Goal: Transaction & Acquisition: Book appointment/travel/reservation

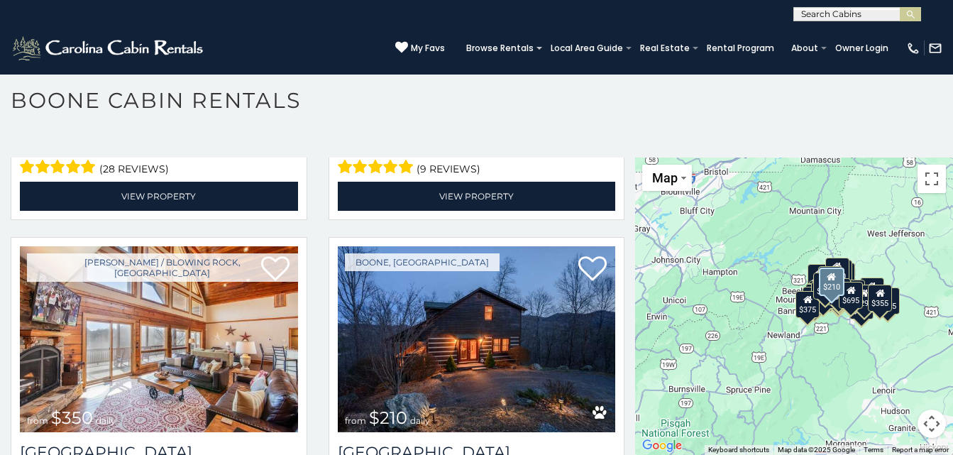
scroll to position [3548, 0]
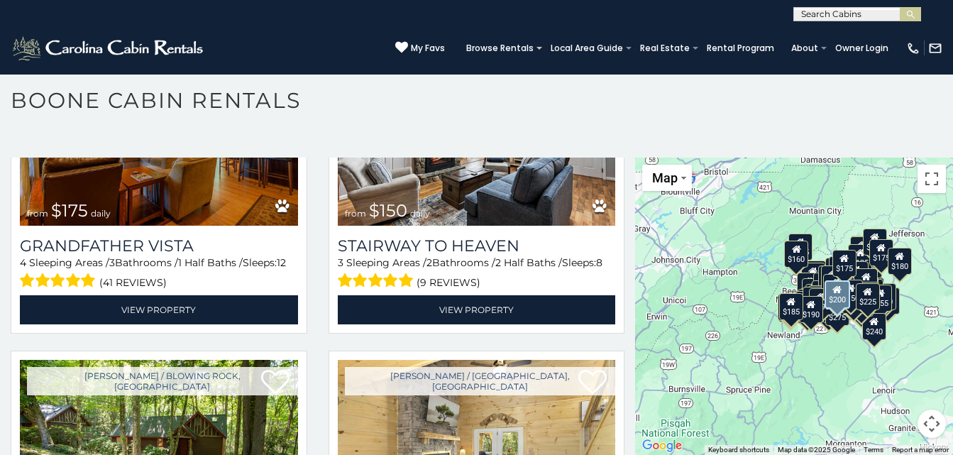
scroll to position [15538, 0]
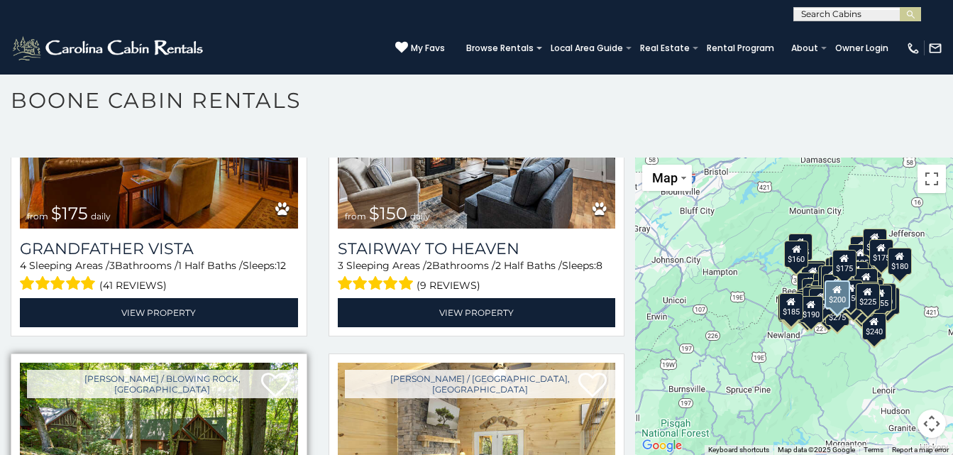
click at [239, 363] on img at bounding box center [159, 456] width 278 height 186
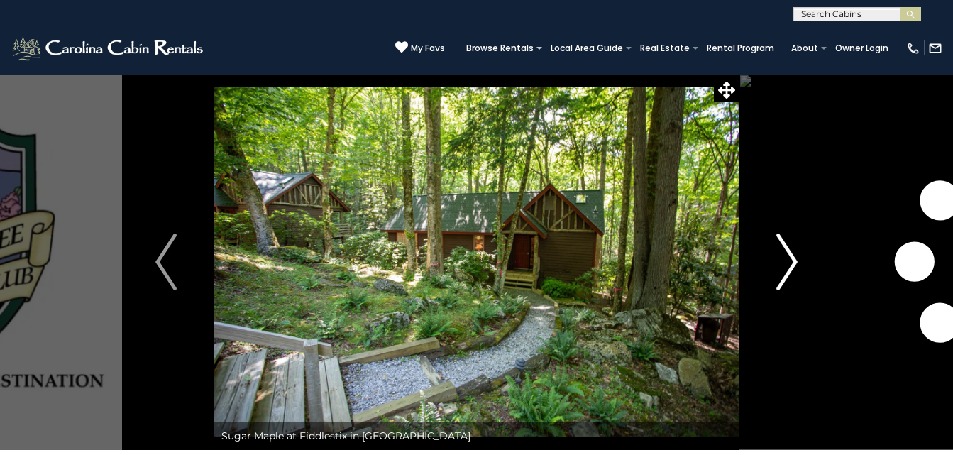
click at [792, 260] on img "Next" at bounding box center [786, 261] width 21 height 57
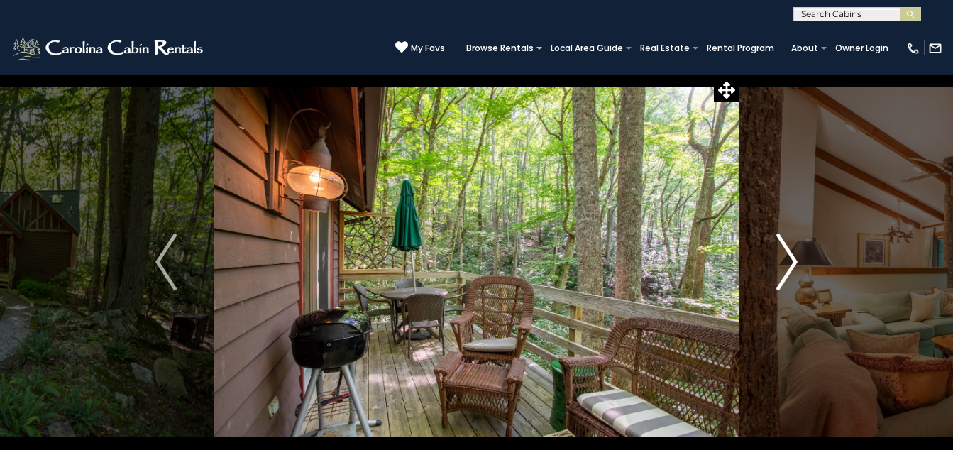
click at [792, 260] on img "Next" at bounding box center [786, 261] width 21 height 57
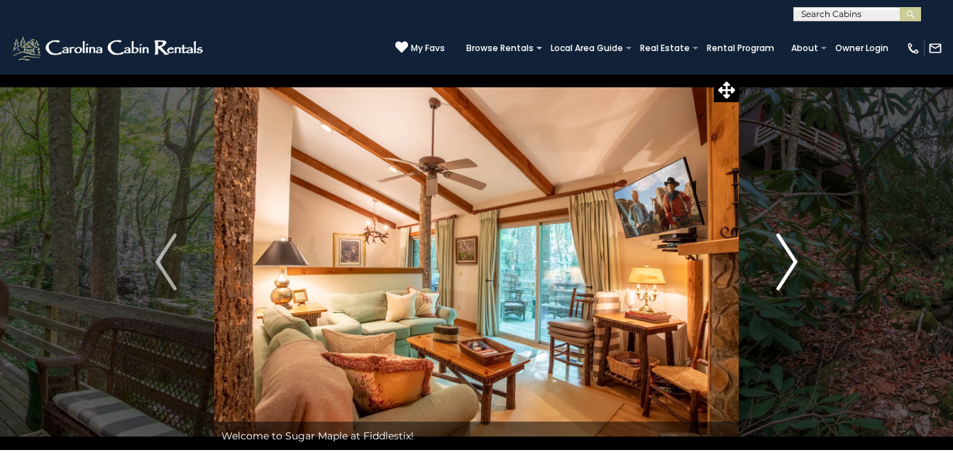
click at [792, 260] on img "Next" at bounding box center [786, 261] width 21 height 57
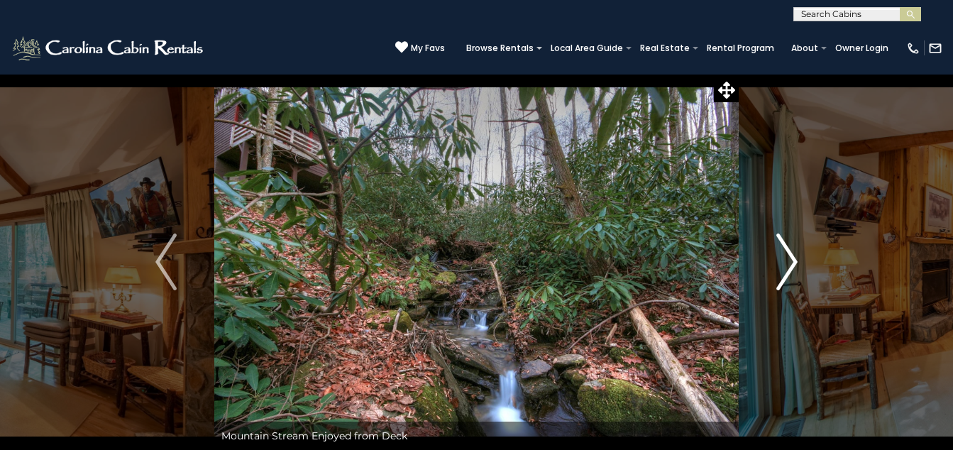
click at [792, 260] on img "Next" at bounding box center [786, 261] width 21 height 57
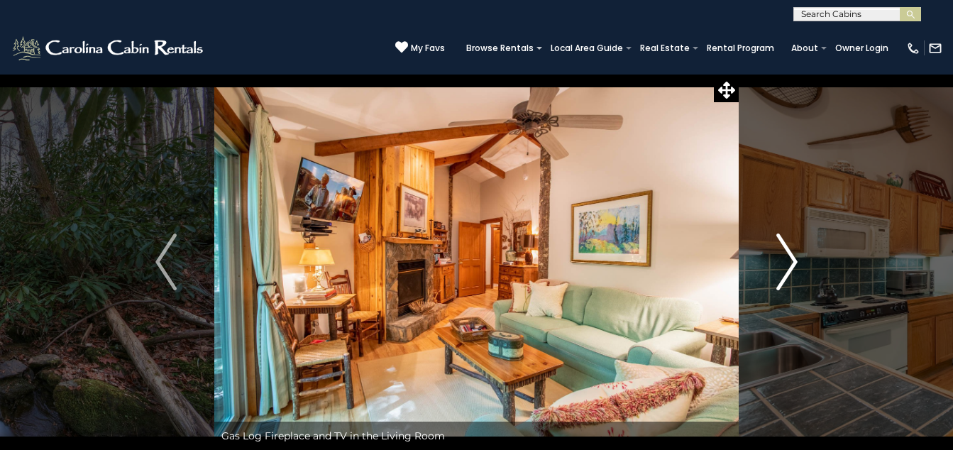
click at [792, 260] on img "Next" at bounding box center [786, 261] width 21 height 57
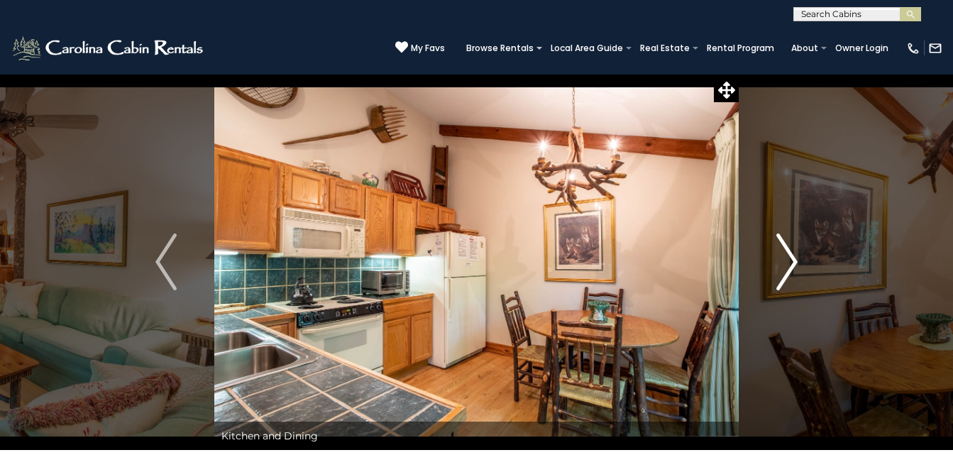
click at [792, 260] on img "Next" at bounding box center [786, 261] width 21 height 57
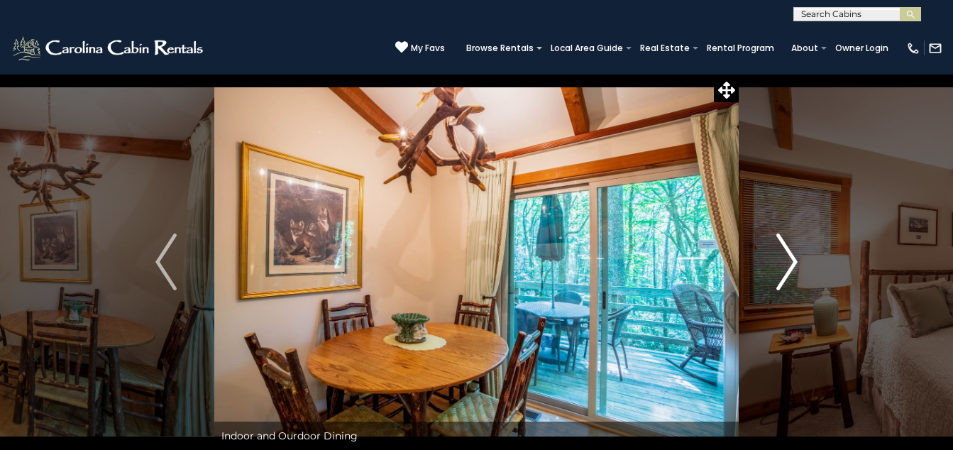
click at [792, 260] on img "Next" at bounding box center [786, 261] width 21 height 57
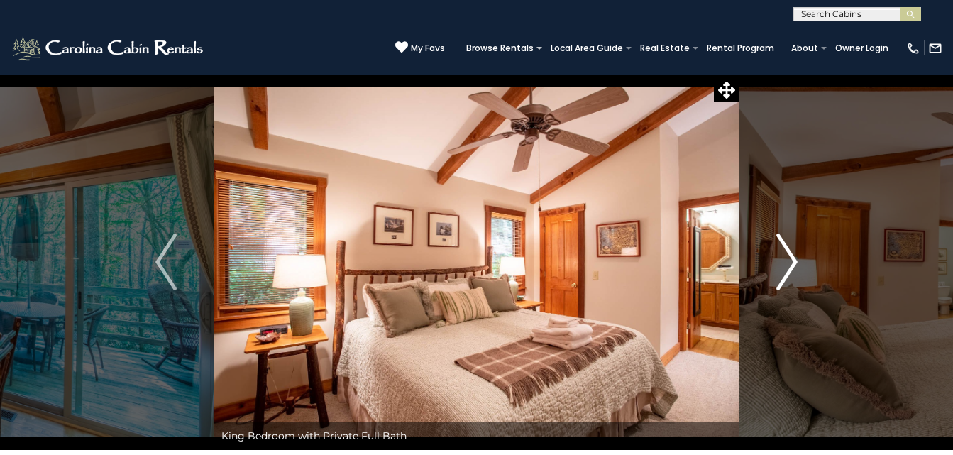
click at [792, 260] on img "Next" at bounding box center [786, 261] width 21 height 57
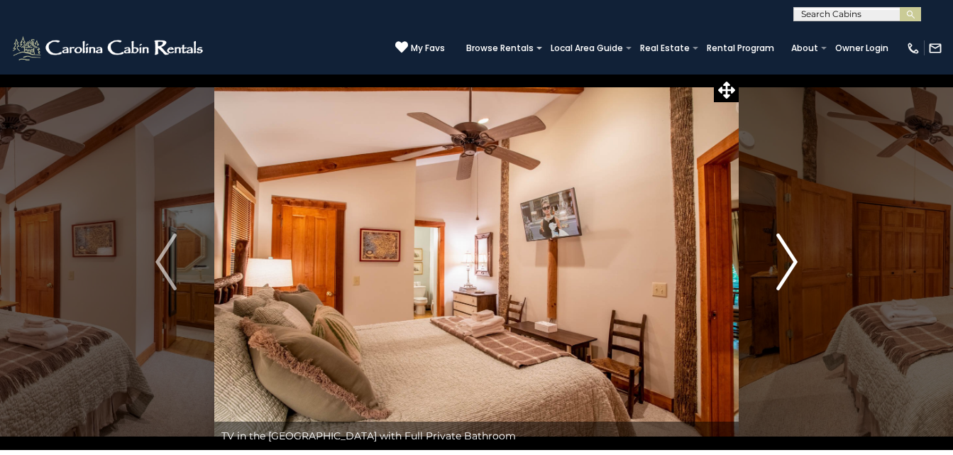
click at [792, 260] on img "Next" at bounding box center [786, 261] width 21 height 57
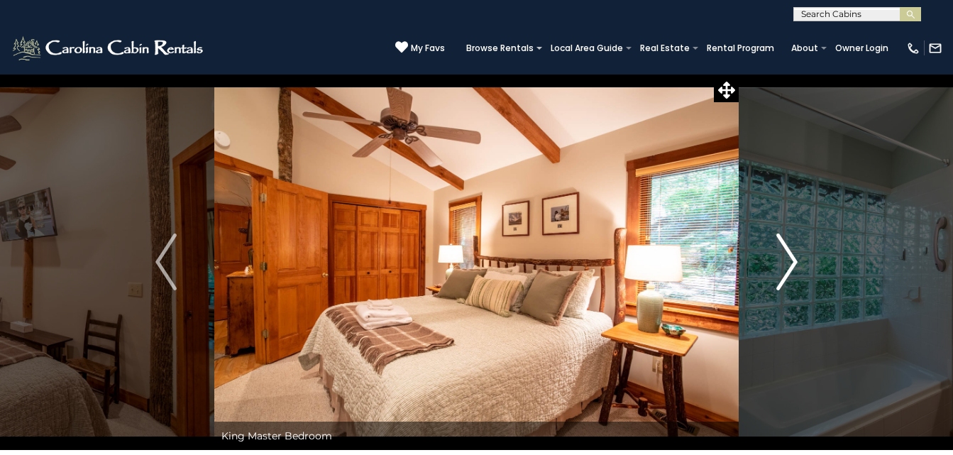
click at [792, 260] on img "Next" at bounding box center [786, 261] width 21 height 57
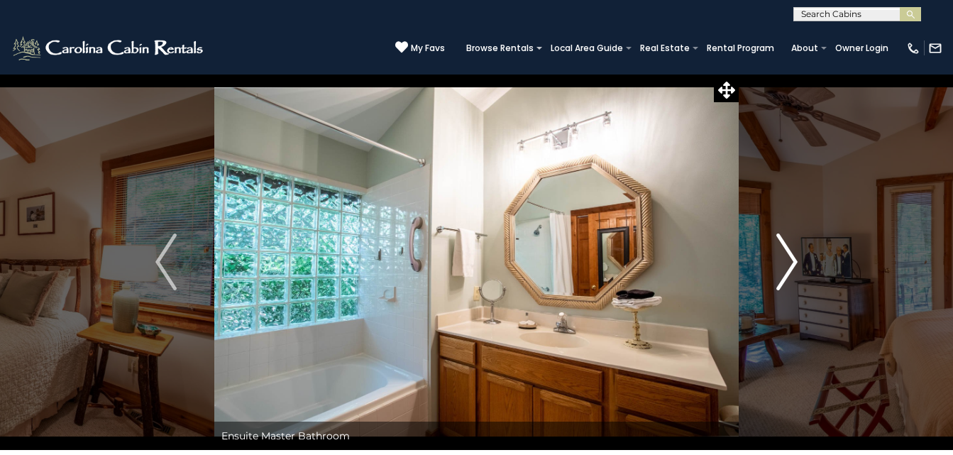
click at [792, 260] on img "Next" at bounding box center [786, 261] width 21 height 57
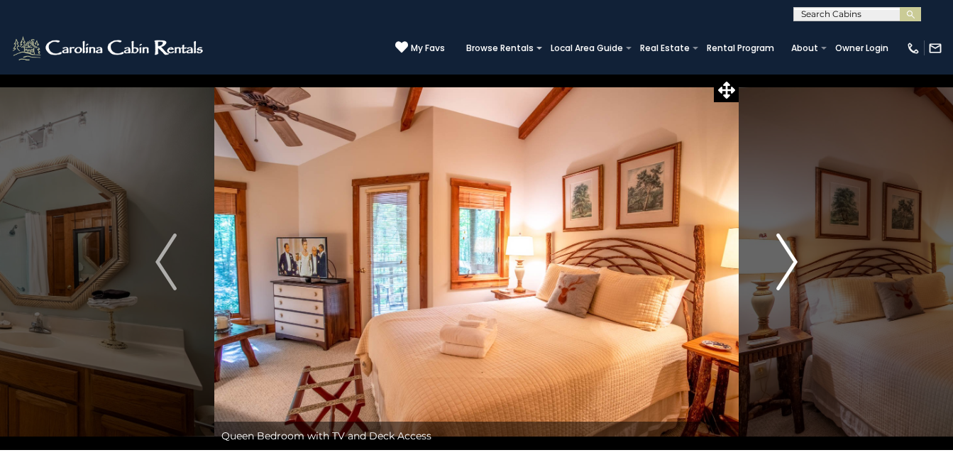
click at [792, 260] on img "Next" at bounding box center [786, 261] width 21 height 57
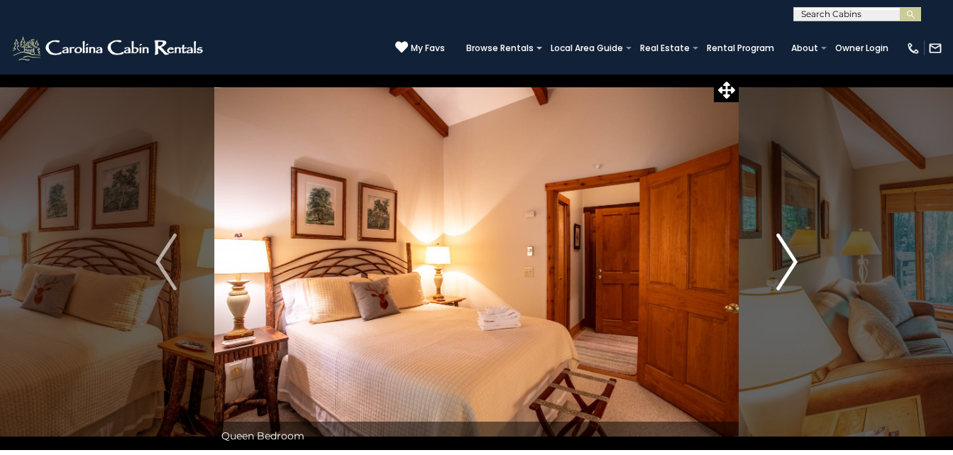
click at [792, 260] on img "Next" at bounding box center [786, 261] width 21 height 57
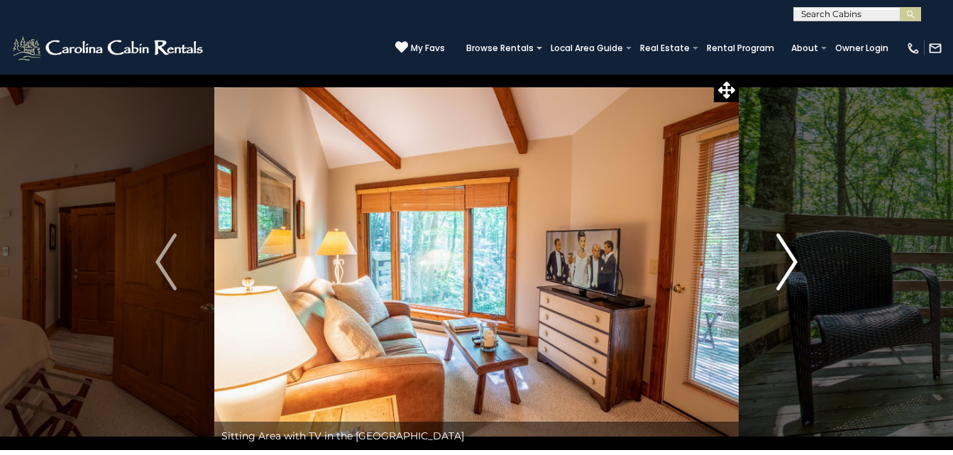
click at [792, 260] on img "Next" at bounding box center [786, 261] width 21 height 57
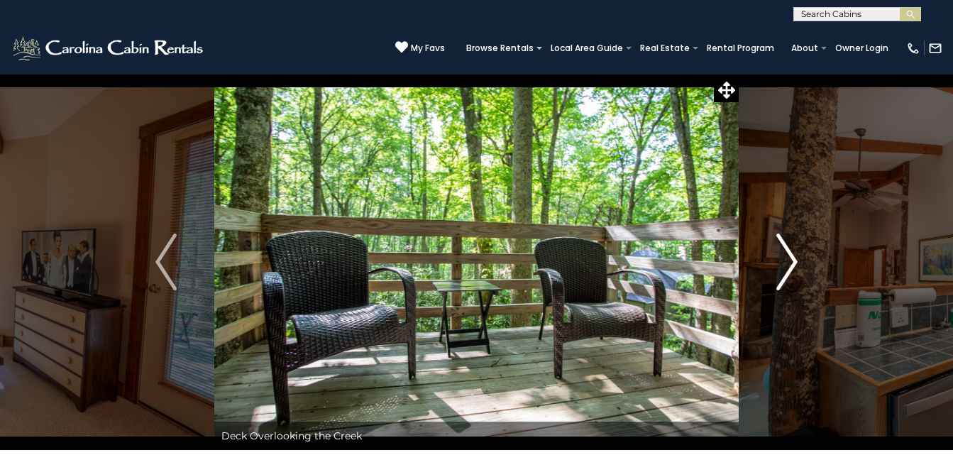
click at [792, 260] on img "Next" at bounding box center [786, 261] width 21 height 57
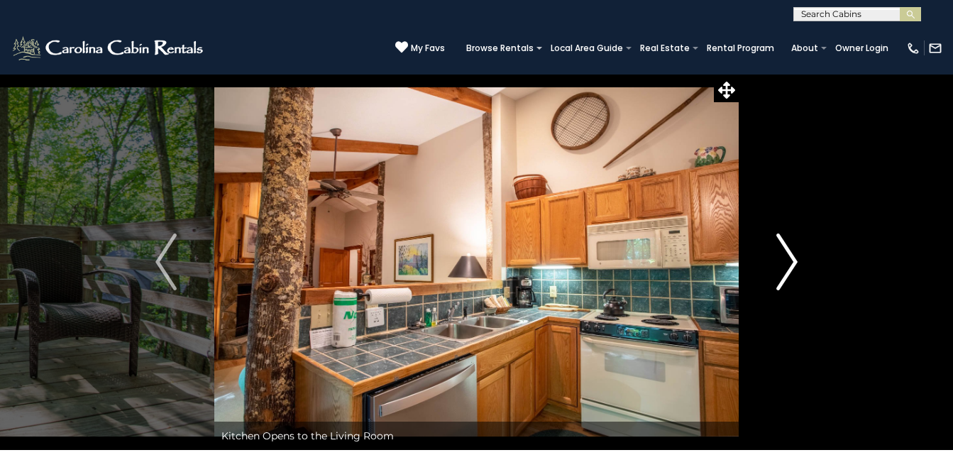
click at [792, 260] on img "Next" at bounding box center [786, 261] width 21 height 57
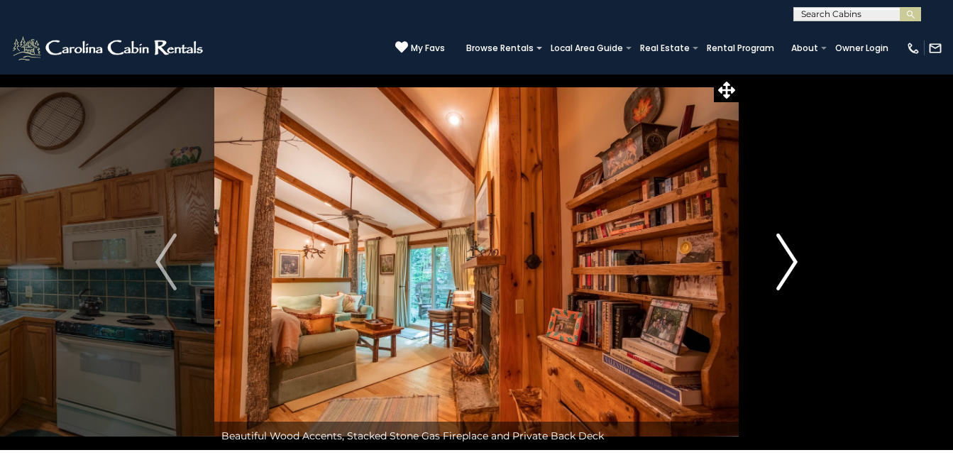
click at [792, 260] on img "Next" at bounding box center [786, 261] width 21 height 57
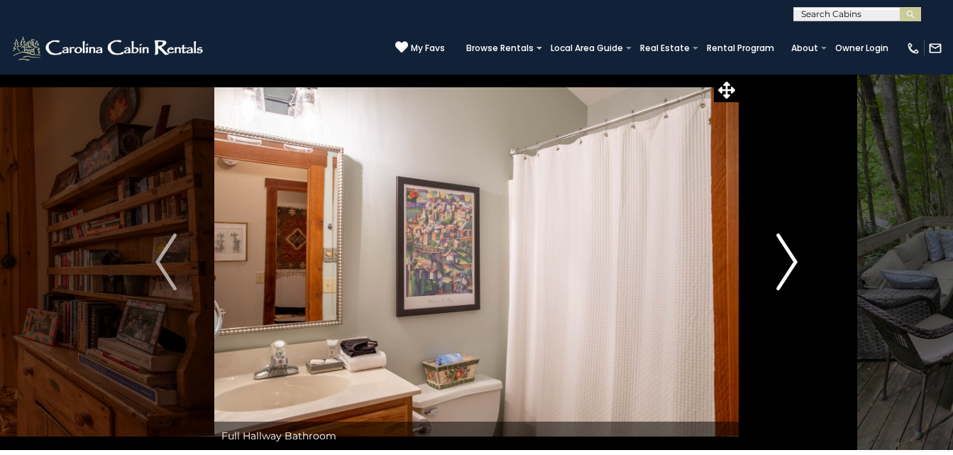
click at [792, 260] on img "Next" at bounding box center [786, 261] width 21 height 57
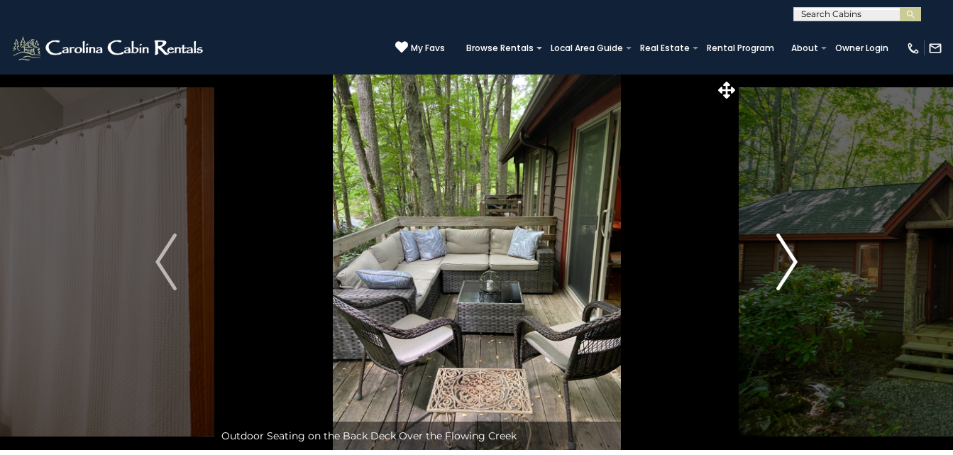
click at [792, 260] on img "Next" at bounding box center [786, 261] width 21 height 57
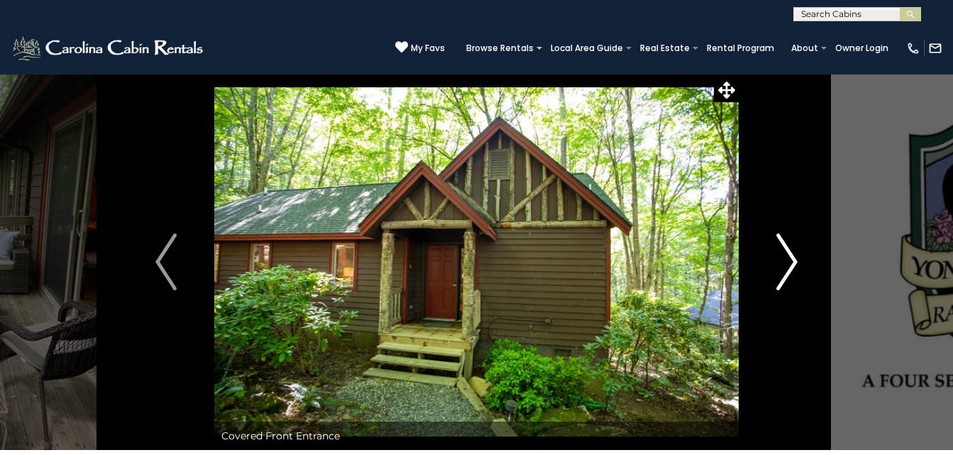
click at [792, 260] on img "Next" at bounding box center [786, 261] width 21 height 57
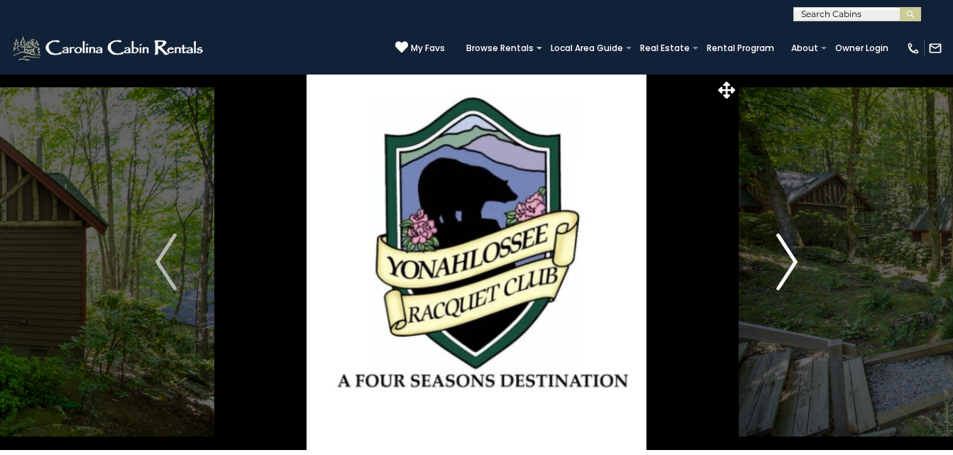
click at [792, 260] on img "Next" at bounding box center [786, 261] width 21 height 57
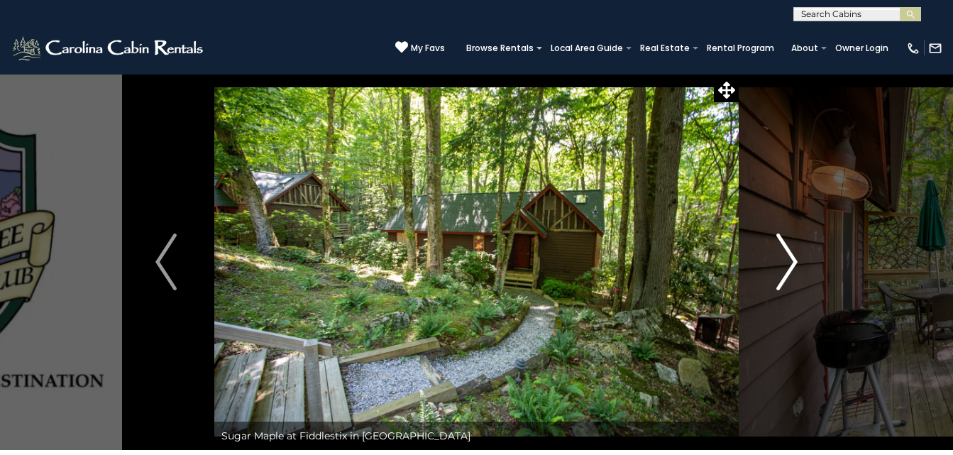
click at [792, 260] on img "Next" at bounding box center [786, 261] width 21 height 57
